Goal: Check status: Check status

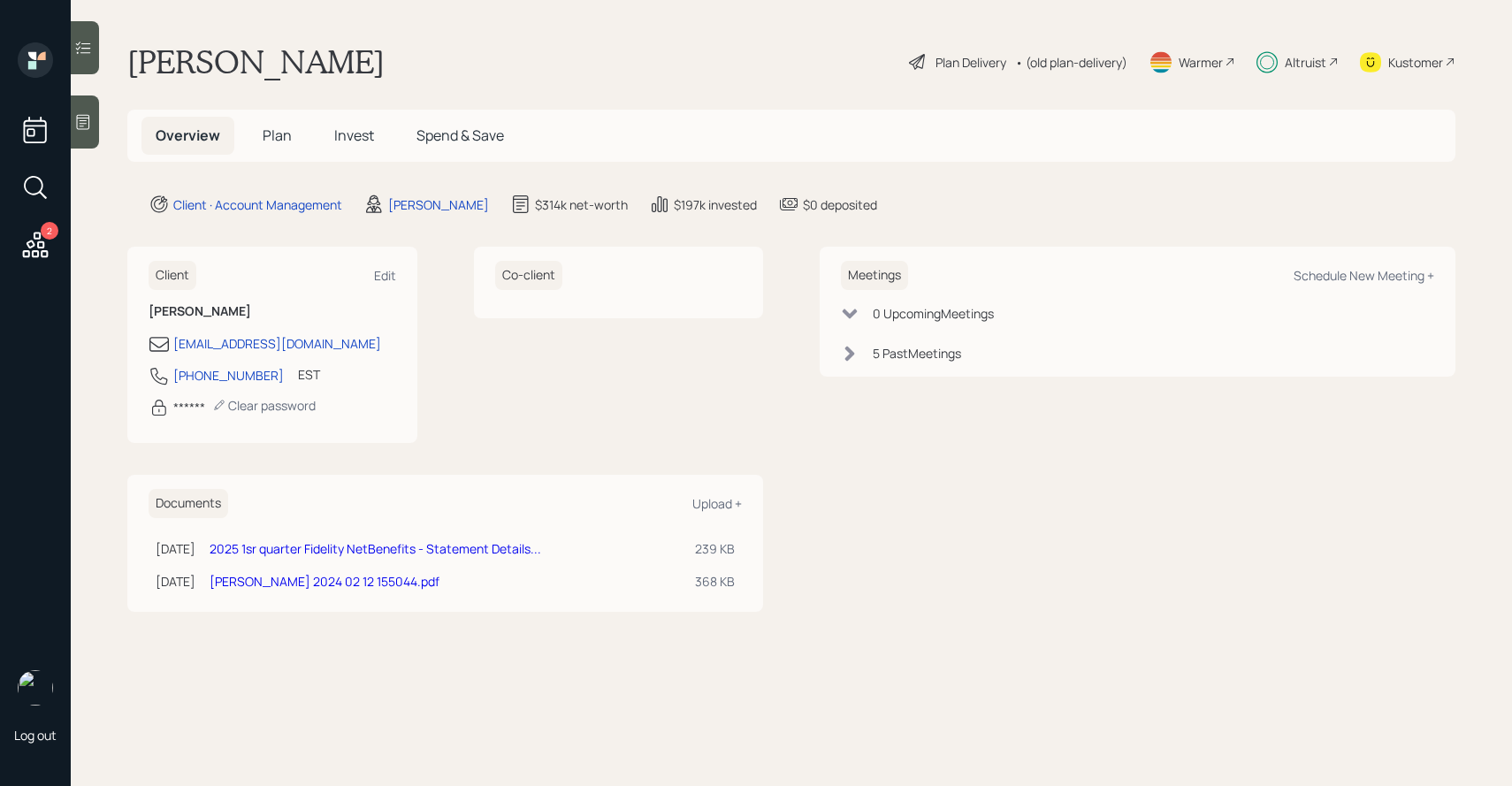
click at [344, 147] on h5 "Invest" at bounding box center [354, 135] width 68 height 38
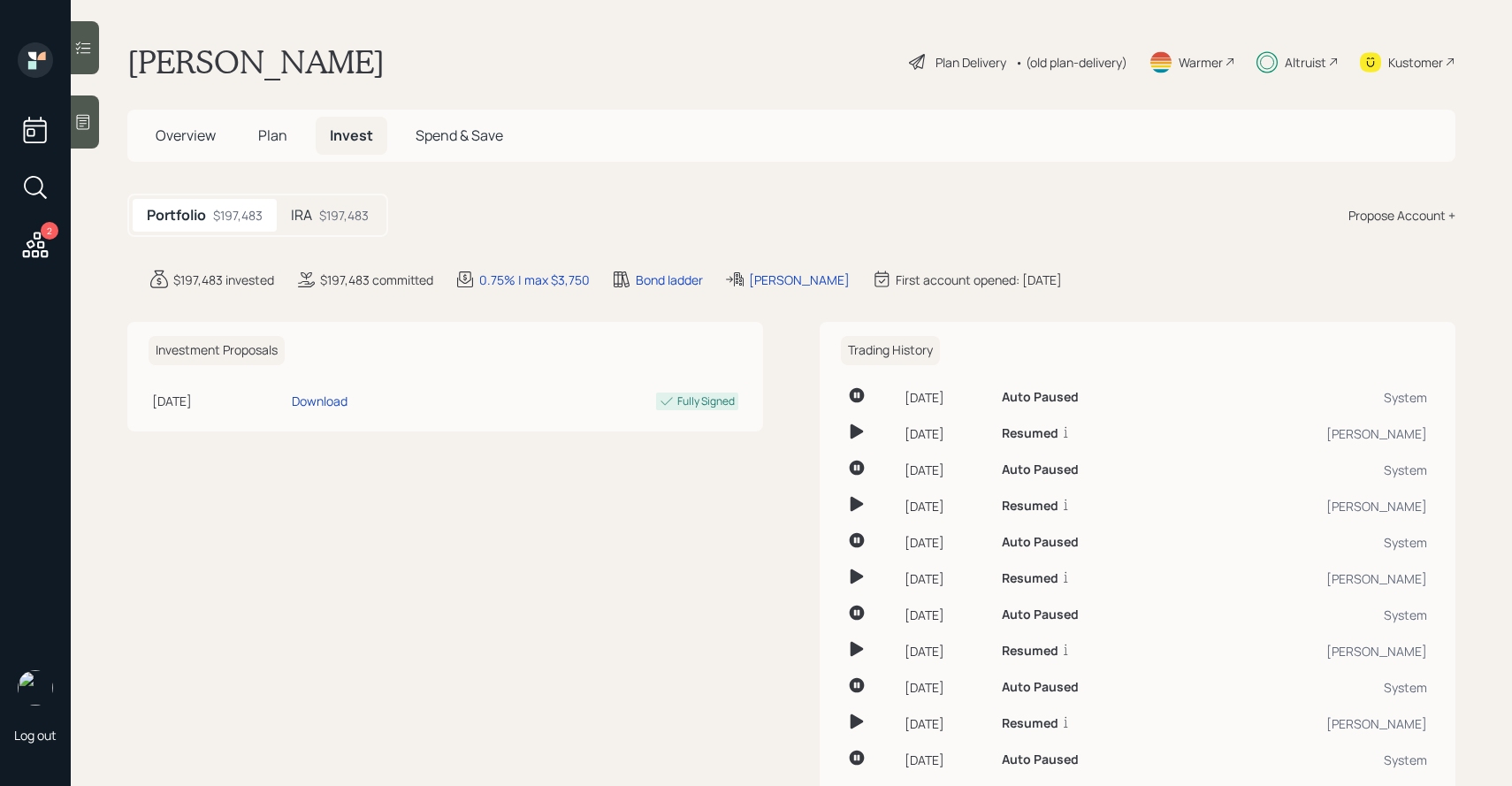
click at [342, 209] on div "$197,483" at bounding box center [343, 215] width 49 height 19
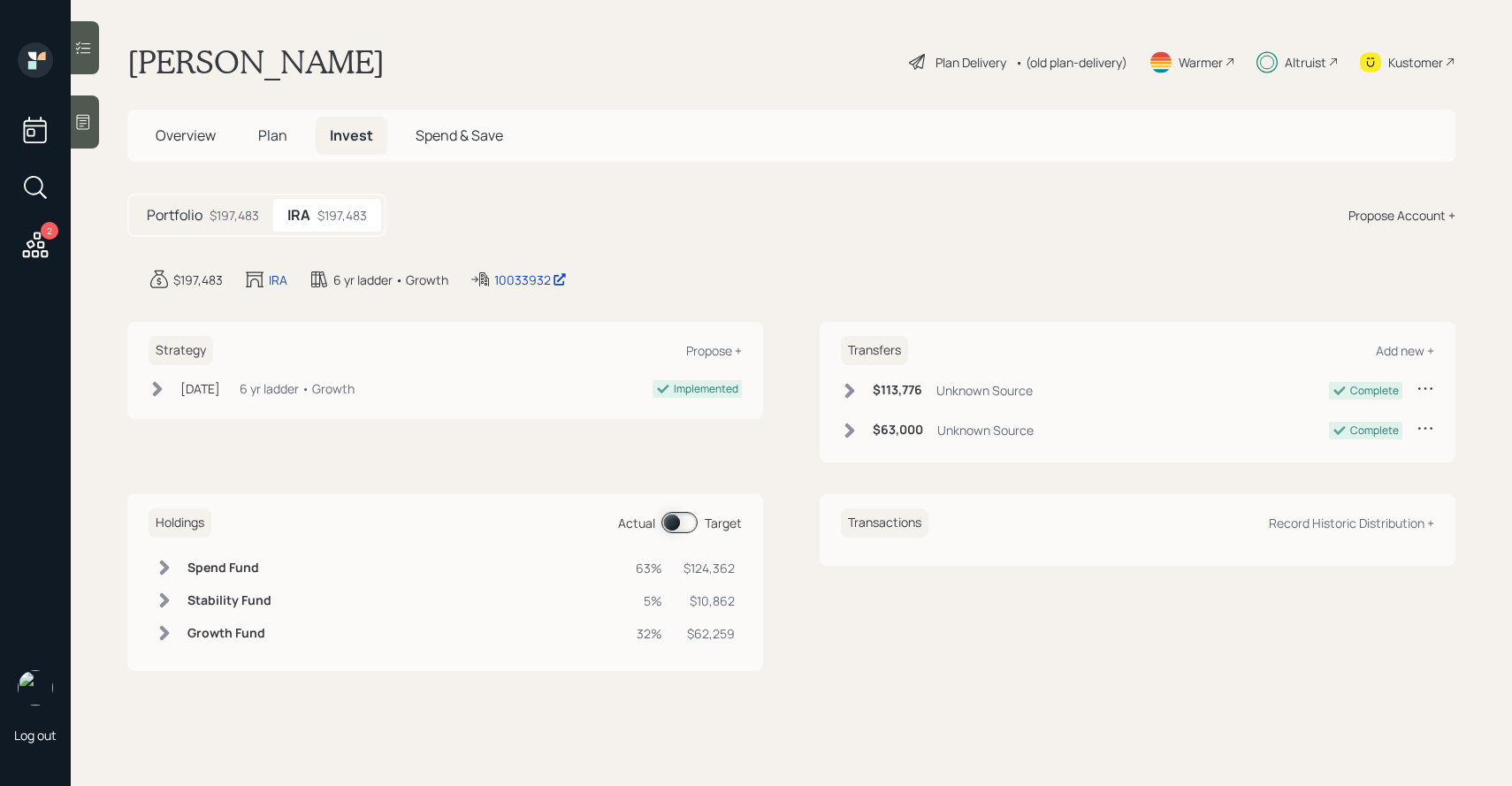
click at [91, 45] on icon at bounding box center [83, 48] width 18 height 18
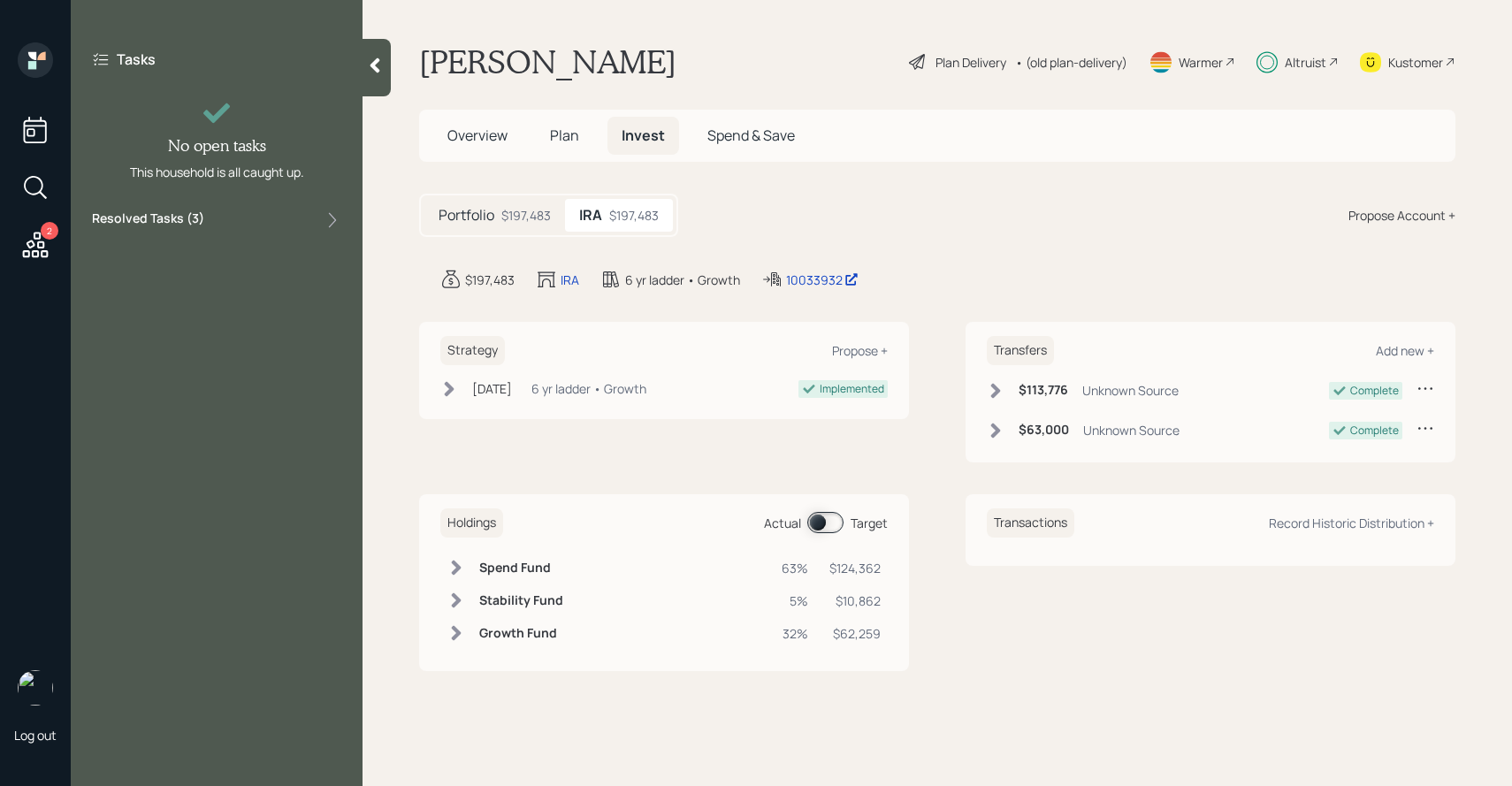
click at [226, 221] on div "Resolved Tasks ( 3 )" at bounding box center [217, 221] width 249 height 22
